Goal: Check status: Check status

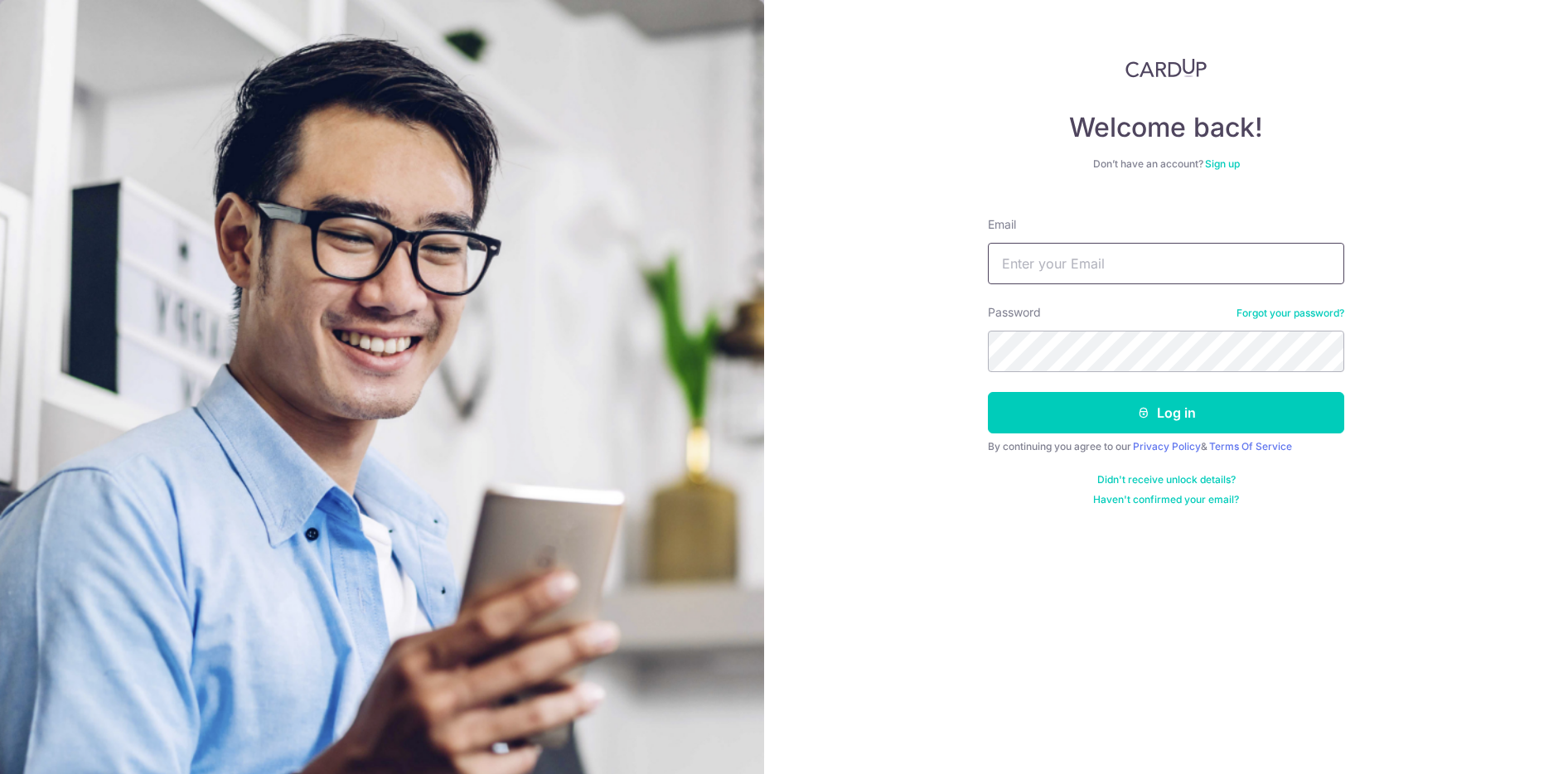
click at [1038, 266] on input "Email" at bounding box center [1166, 264] width 356 height 42
type input "[EMAIL_ADDRESS][DOMAIN_NAME]"
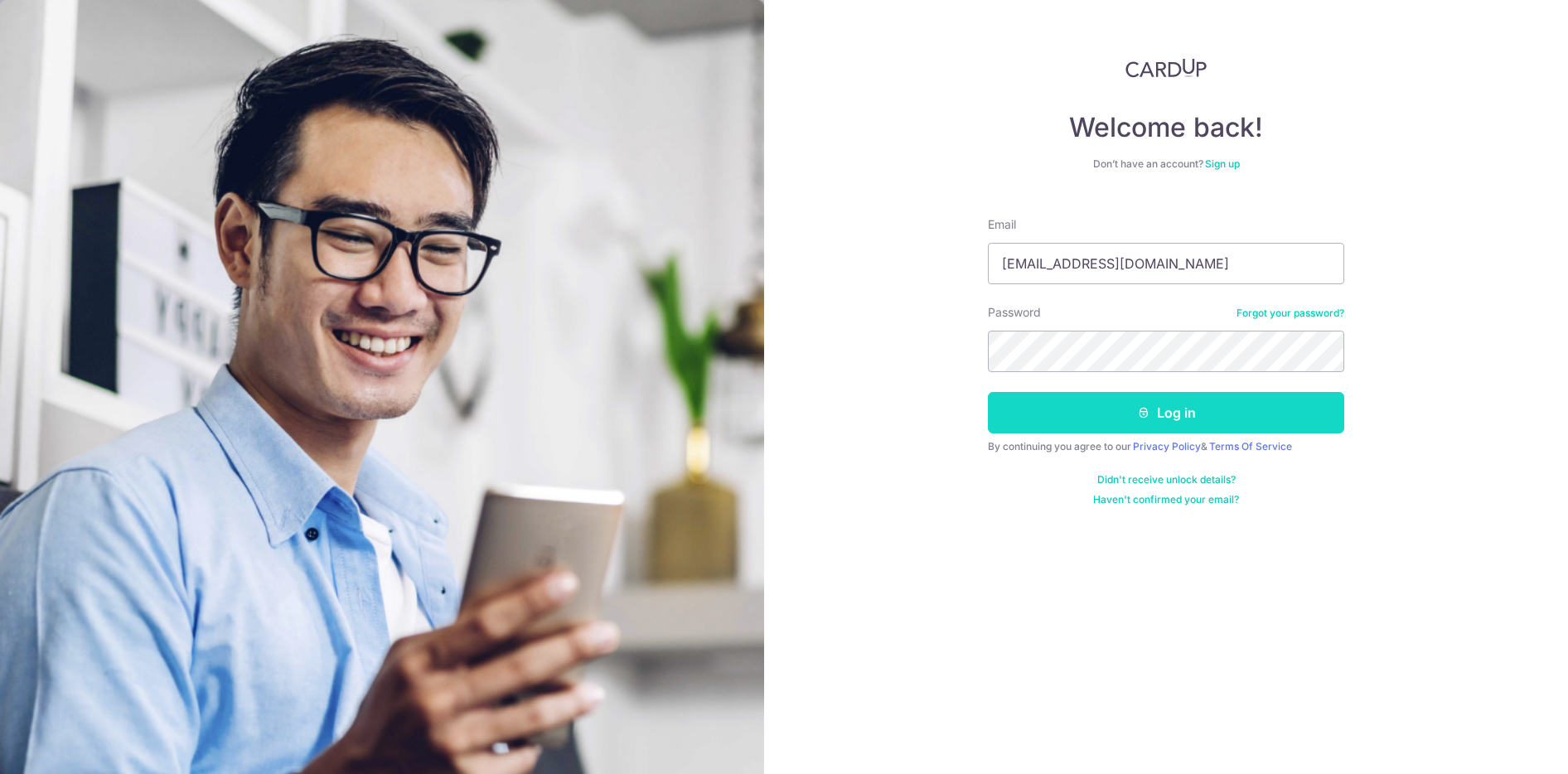
click at [1109, 423] on button "Log in" at bounding box center [1166, 413] width 356 height 42
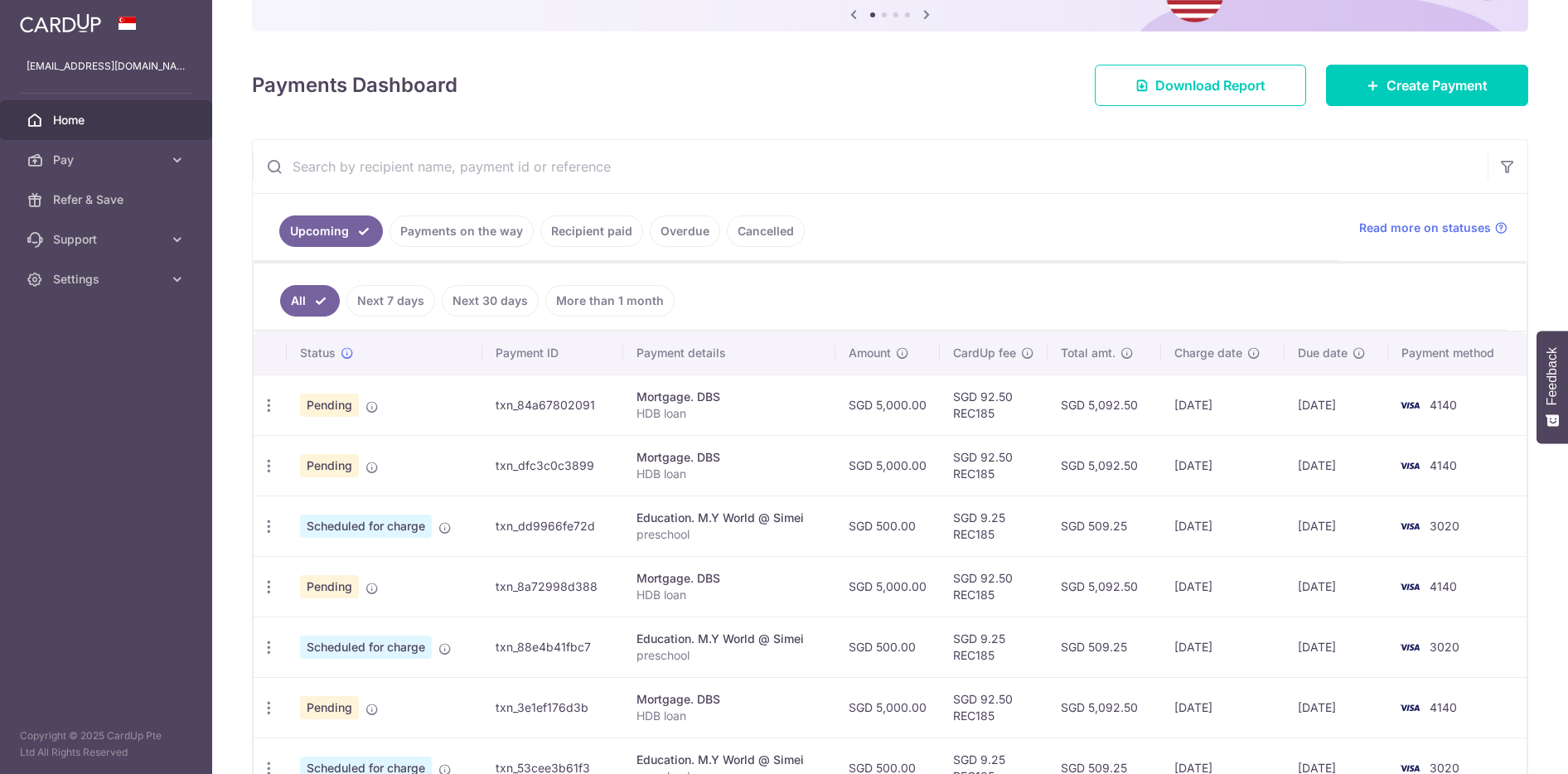
scroll to position [183, 0]
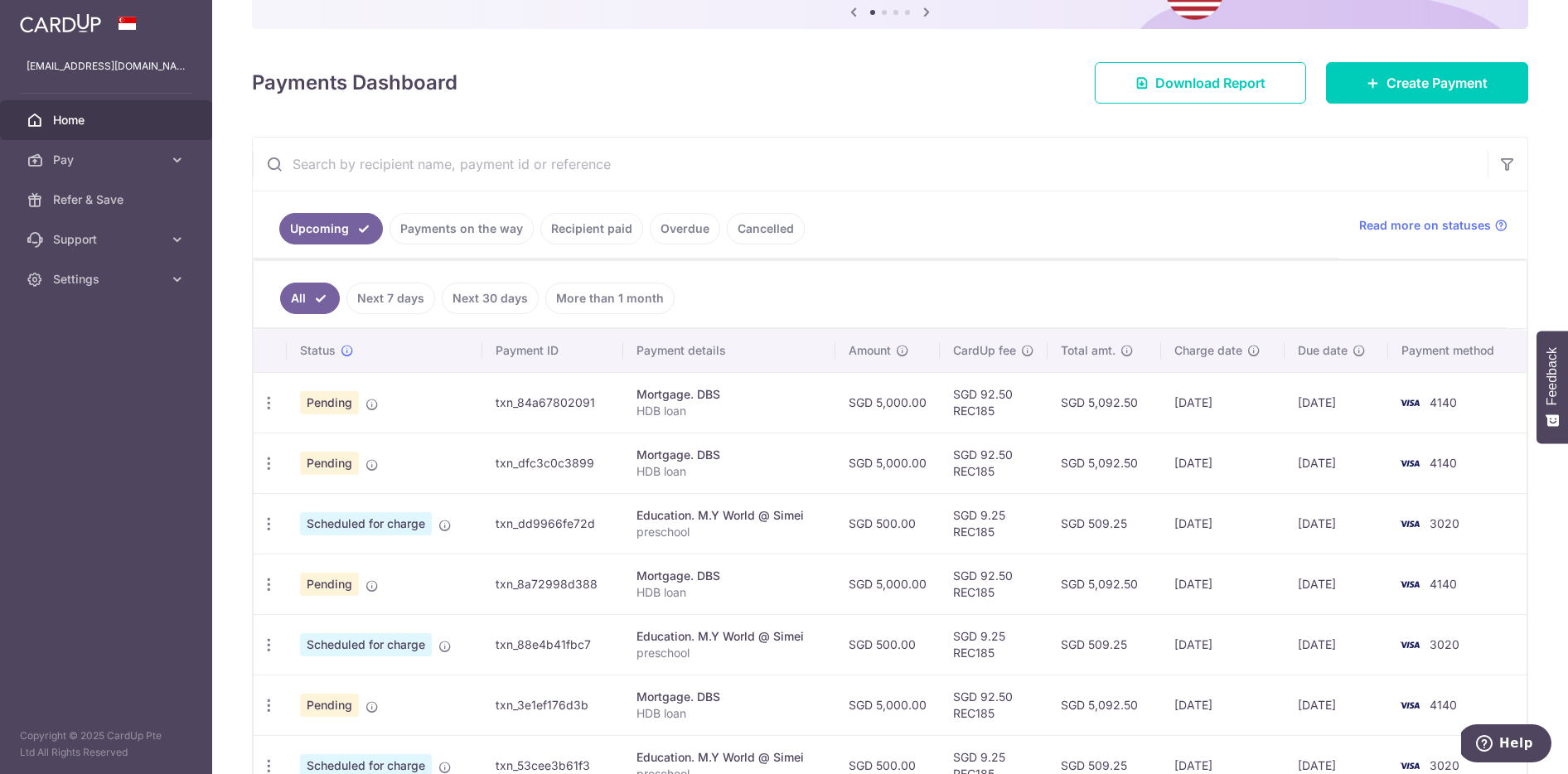
click at [325, 406] on span "Pending" at bounding box center [329, 402] width 59 height 23
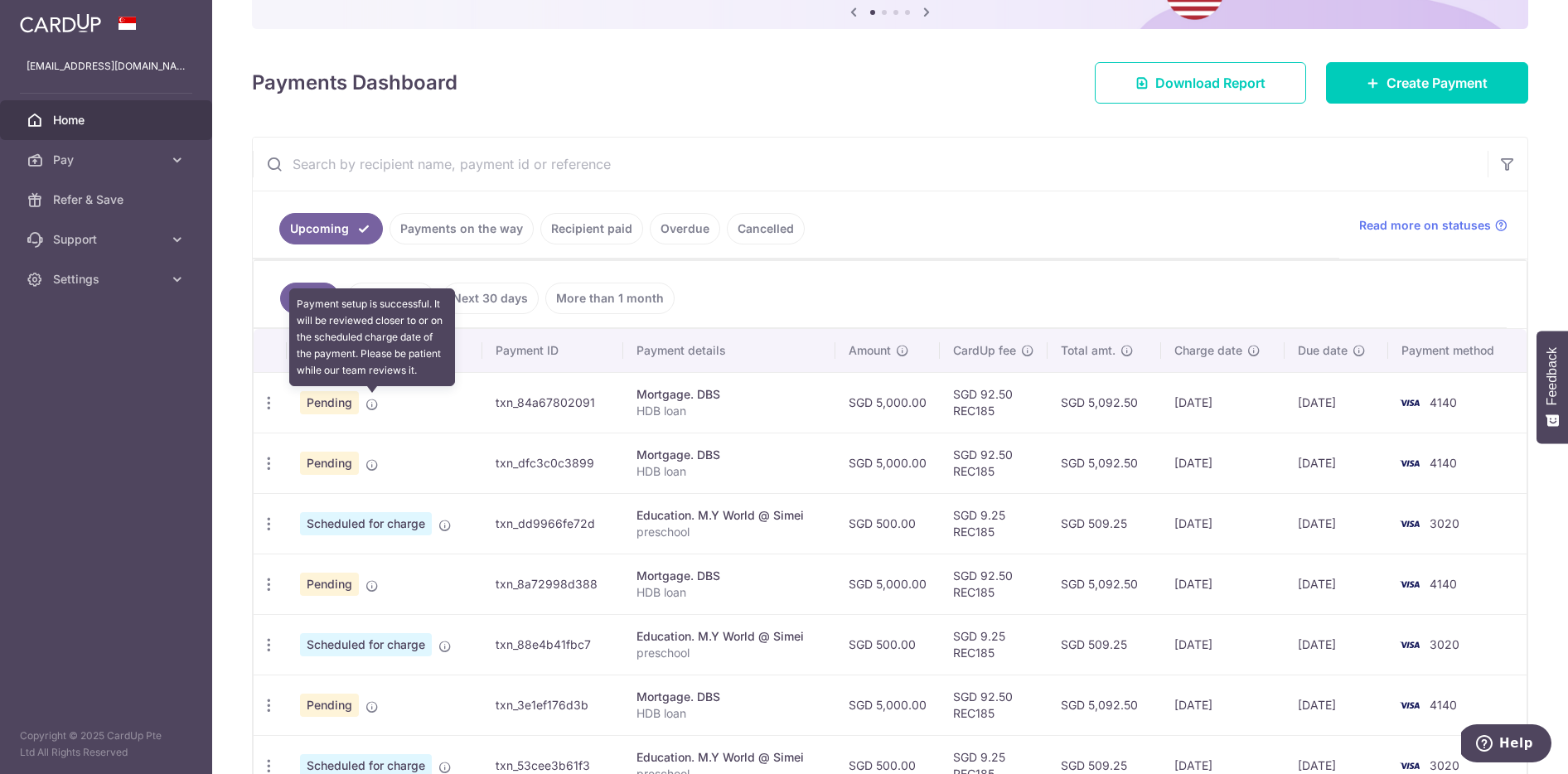
click at [375, 404] on icon at bounding box center [371, 404] width 13 height 13
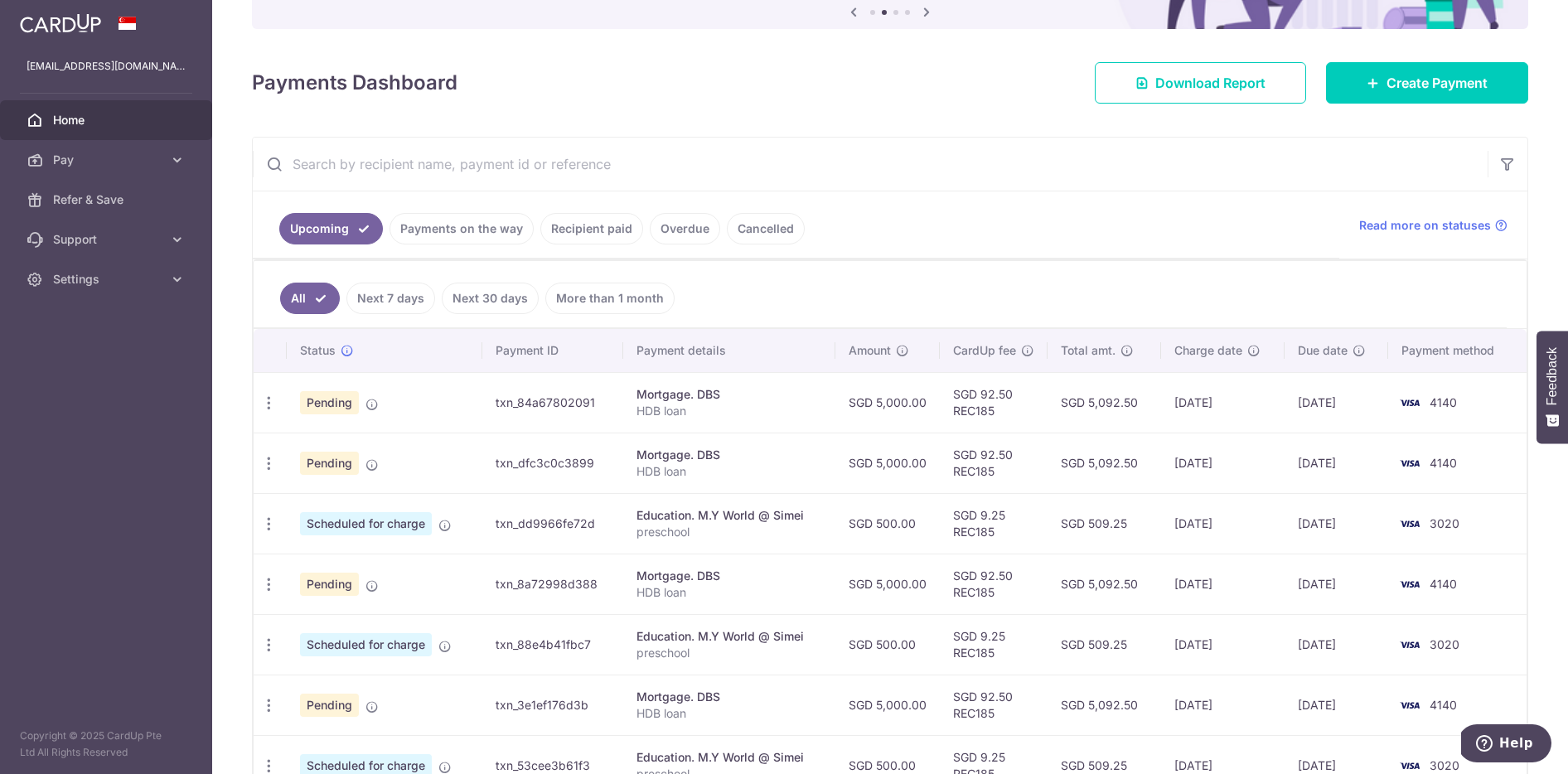
click at [324, 408] on span "Pending" at bounding box center [329, 402] width 59 height 23
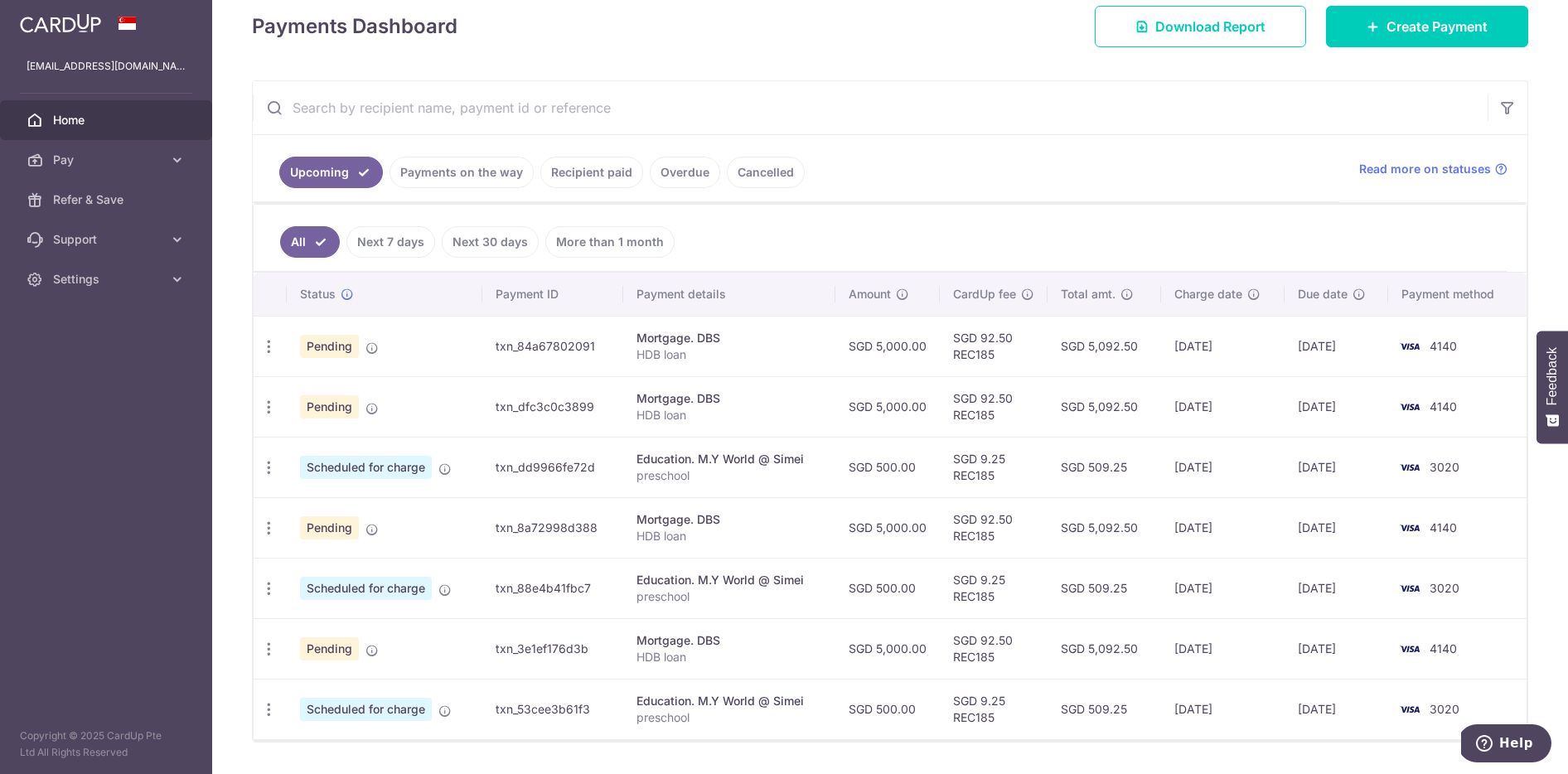
scroll to position [286, 0]
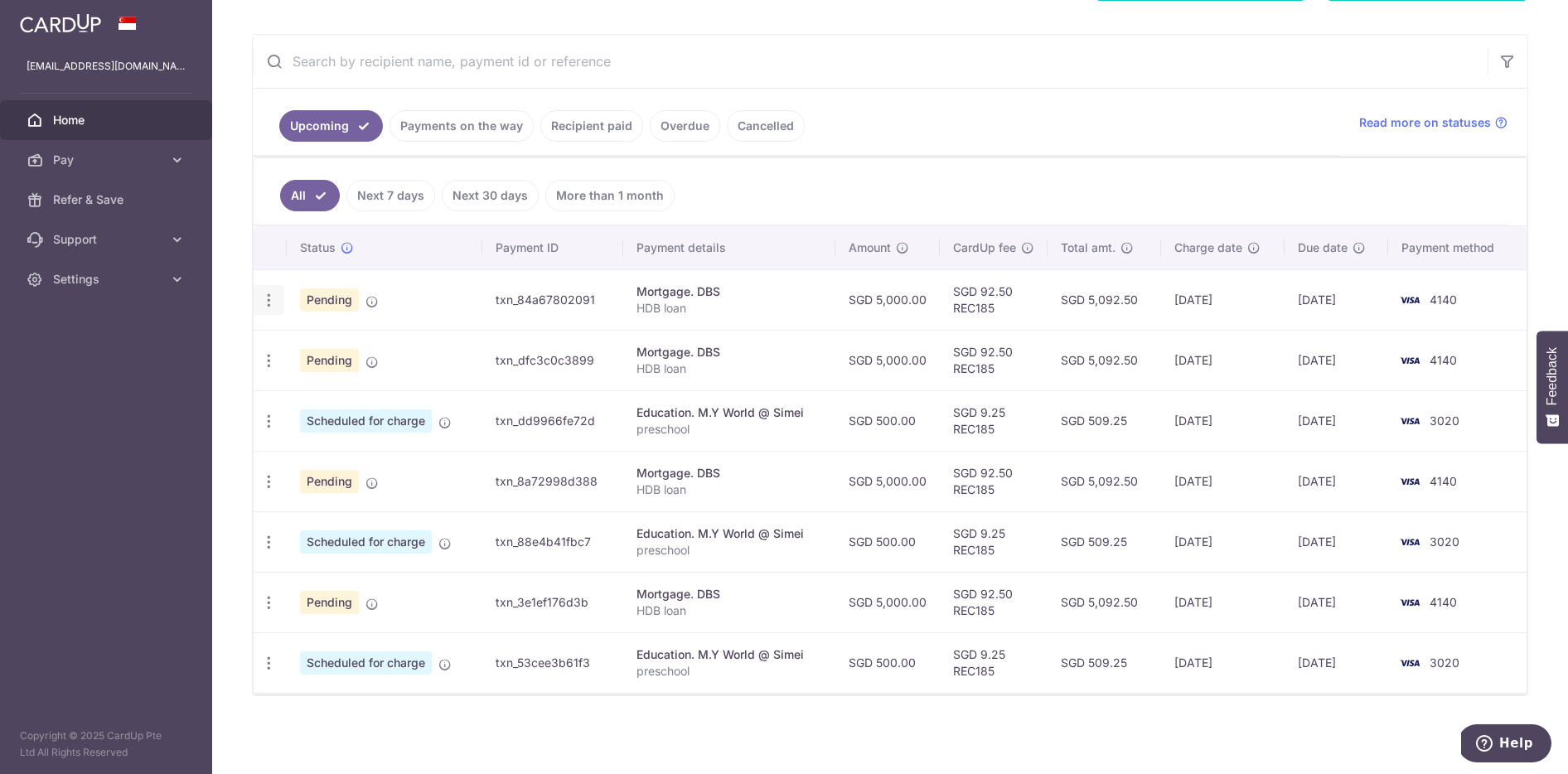
click at [270, 300] on icon "button" at bounding box center [269, 301] width 18 height 18
click at [965, 128] on ul "Upcoming Payments on the way Recipient paid Overdue Cancelled" at bounding box center [796, 122] width 1086 height 68
